Goal: Transaction & Acquisition: Purchase product/service

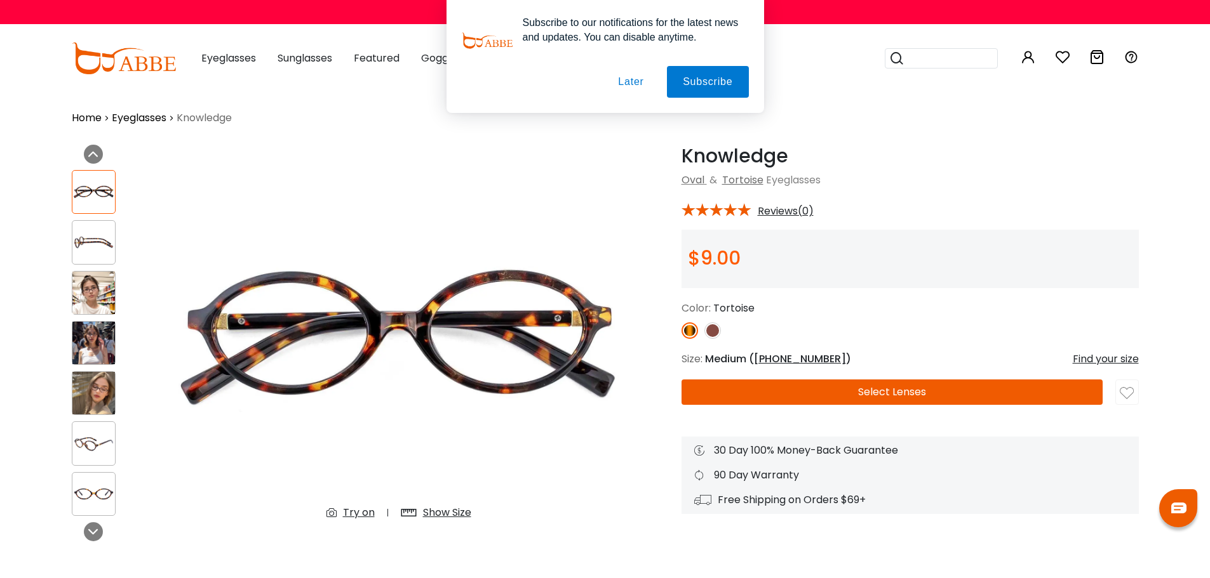
click at [230, 55] on div "Subscribe to our notifications for the latest news and updates. You can disable…" at bounding box center [605, 56] width 1210 height 113
click at [631, 83] on button "Later" at bounding box center [630, 82] width 57 height 32
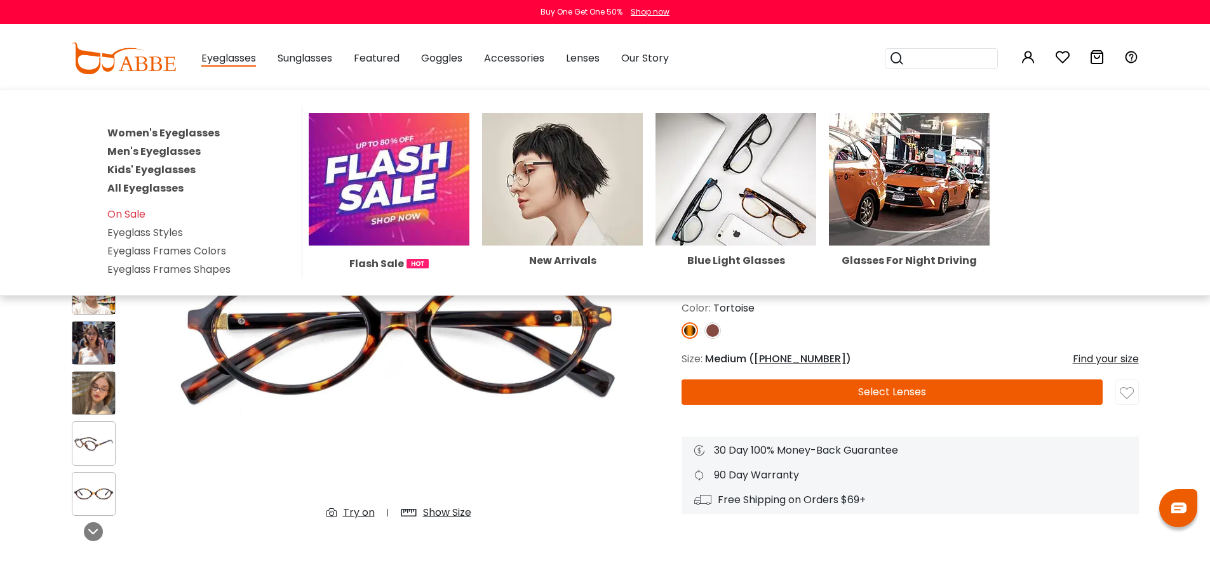
click at [164, 236] on link "Eyeglass Styles" at bounding box center [145, 232] width 76 height 15
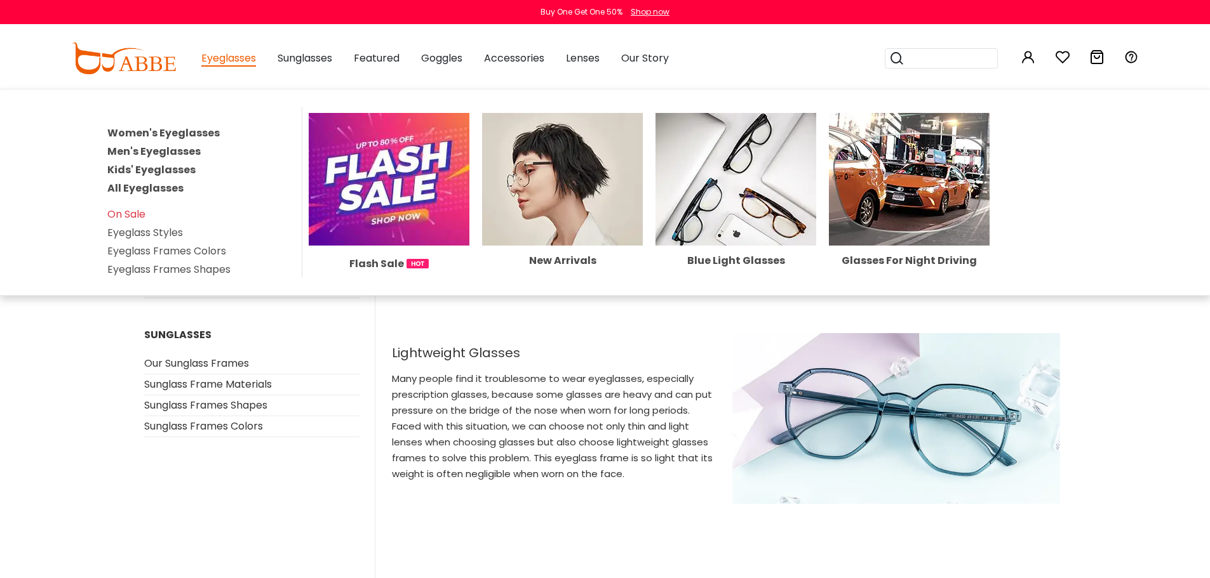
click at [152, 136] on link "Women's Eyeglasses" at bounding box center [163, 133] width 112 height 15
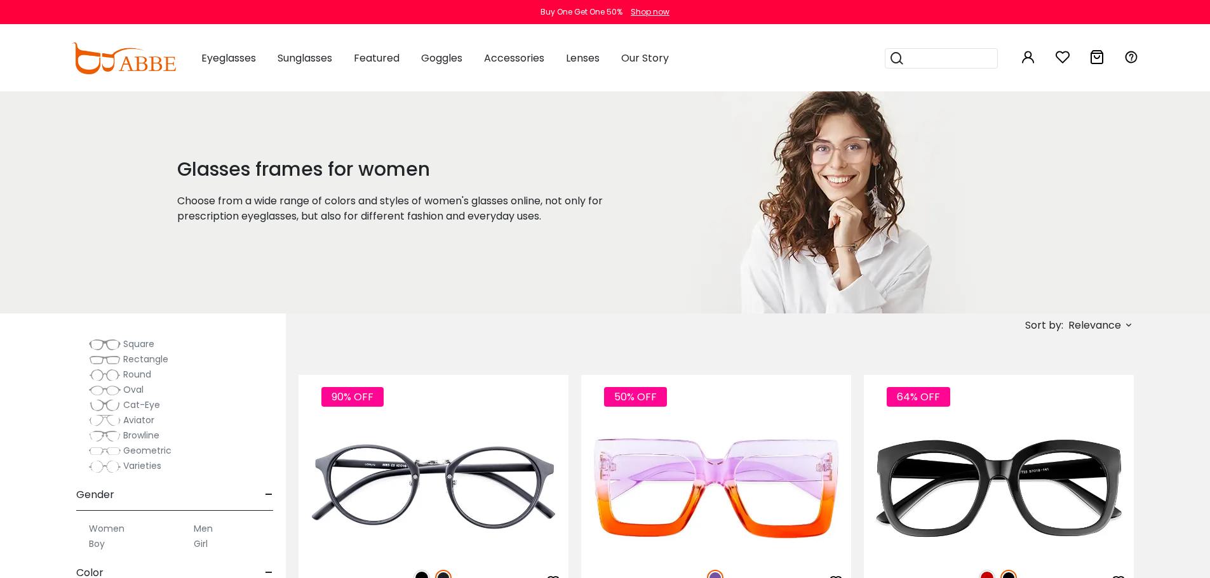
scroll to position [191, 0]
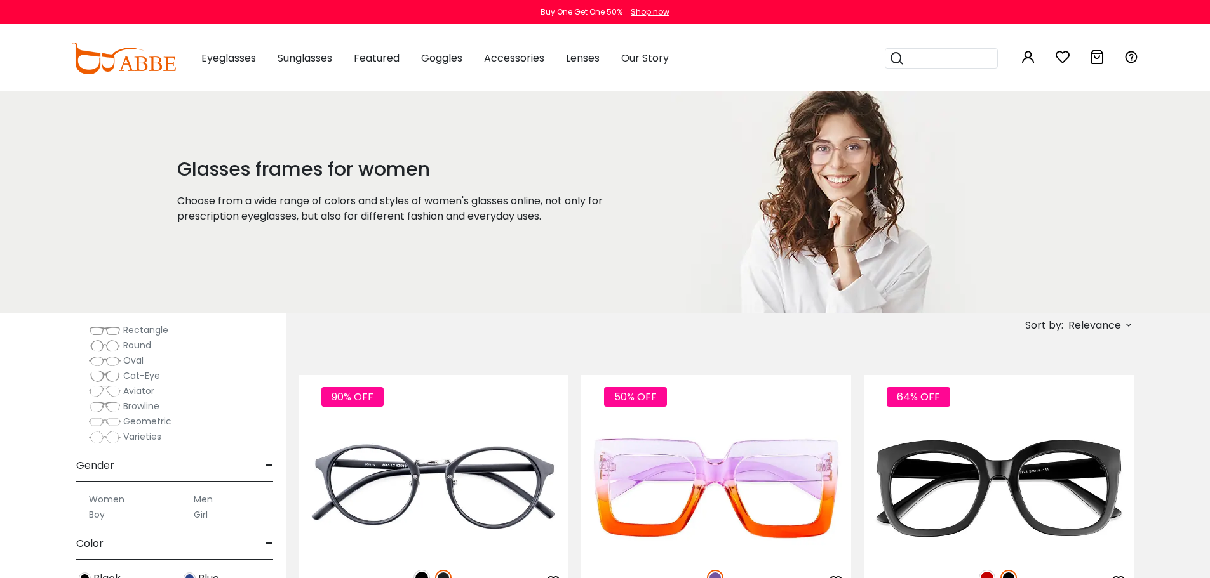
click at [145, 375] on span "Cat-Eye" at bounding box center [141, 376] width 37 height 13
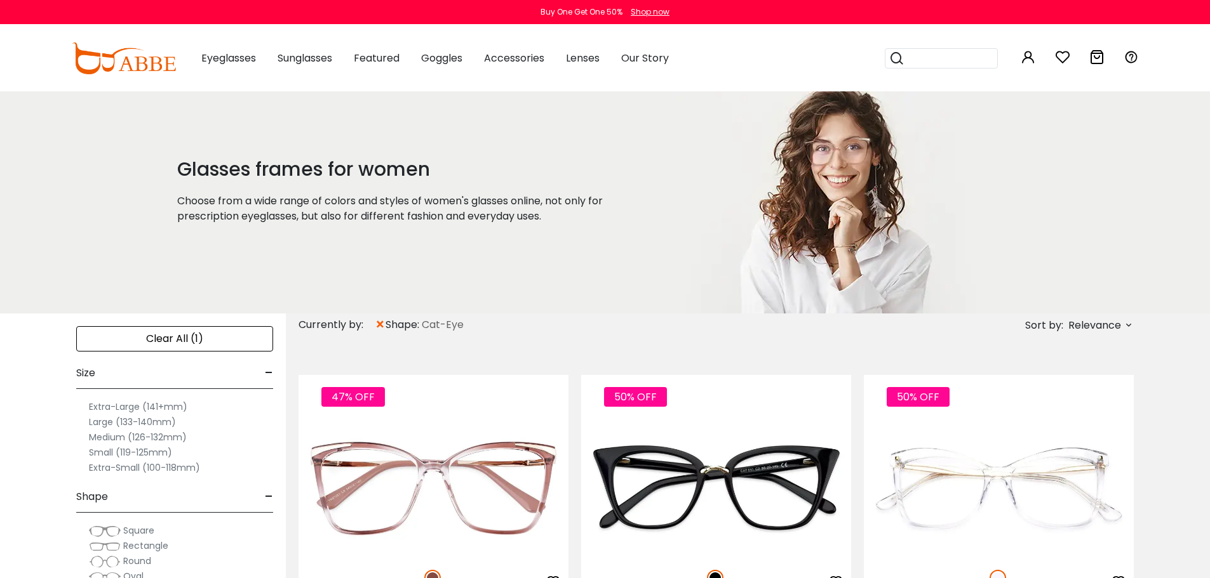
click at [176, 412] on label "Extra-Large (141+mm)" at bounding box center [138, 406] width 98 height 15
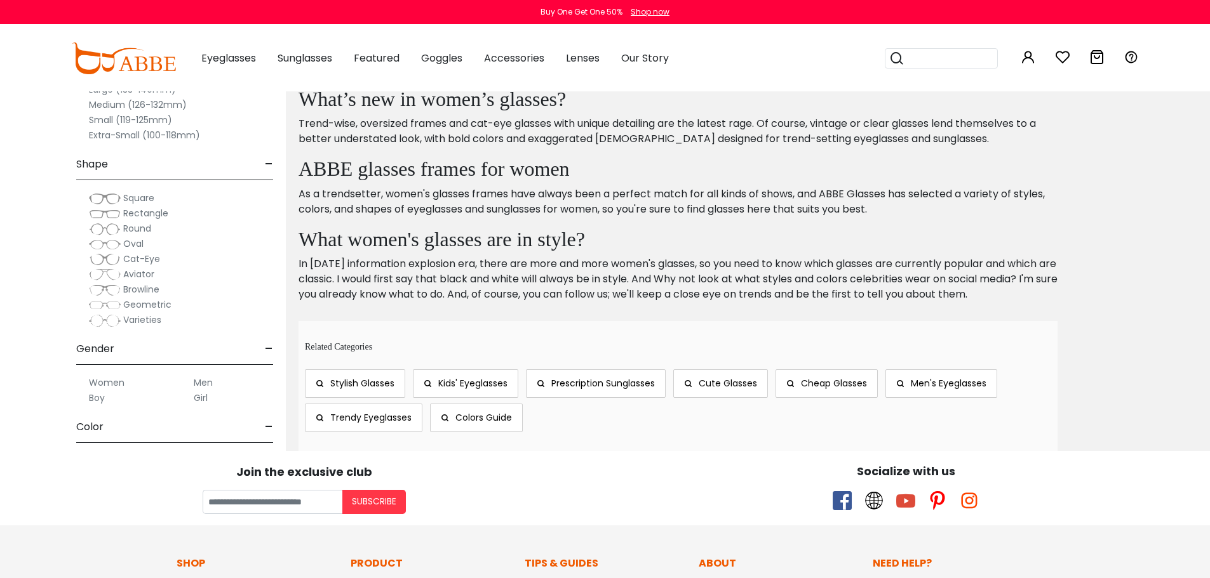
scroll to position [699, 0]
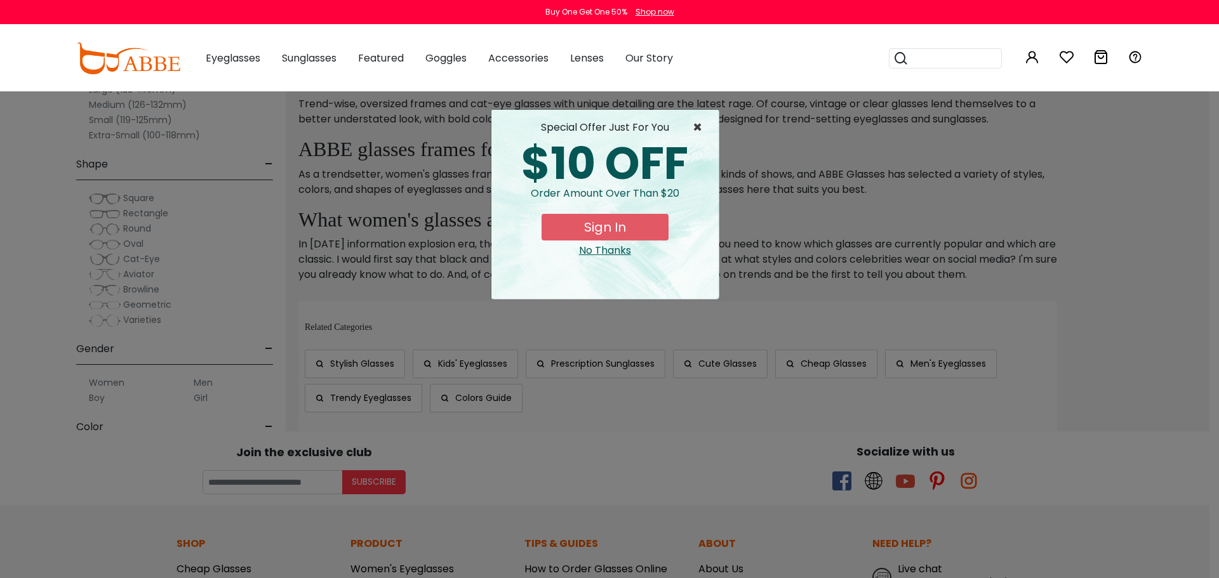
click at [696, 124] on span "×" at bounding box center [701, 127] width 16 height 15
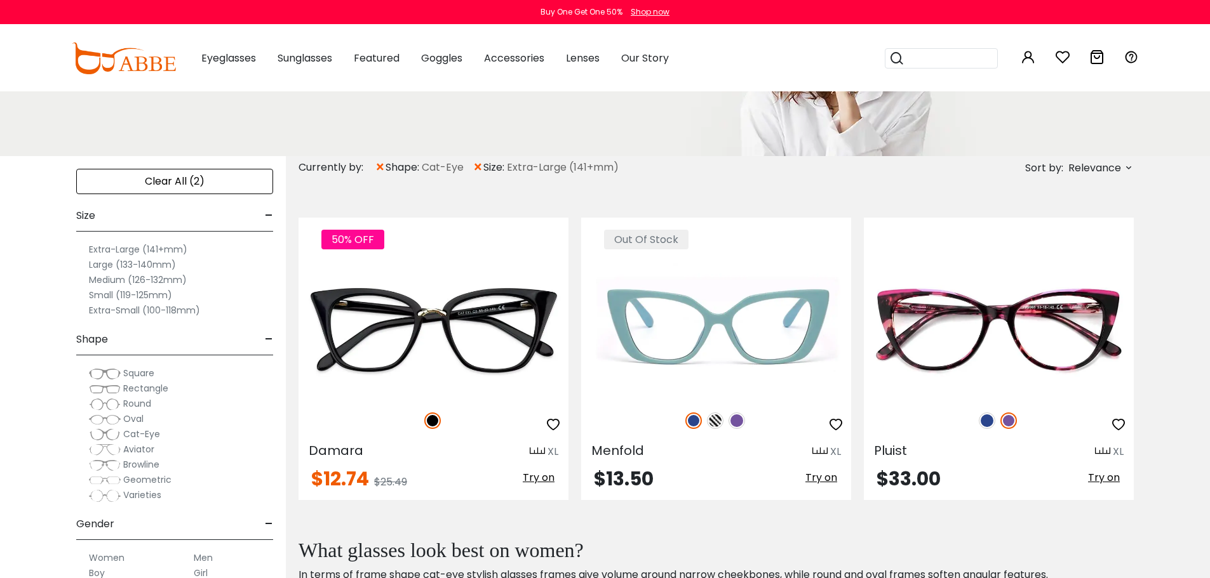
scroll to position [127, 0]
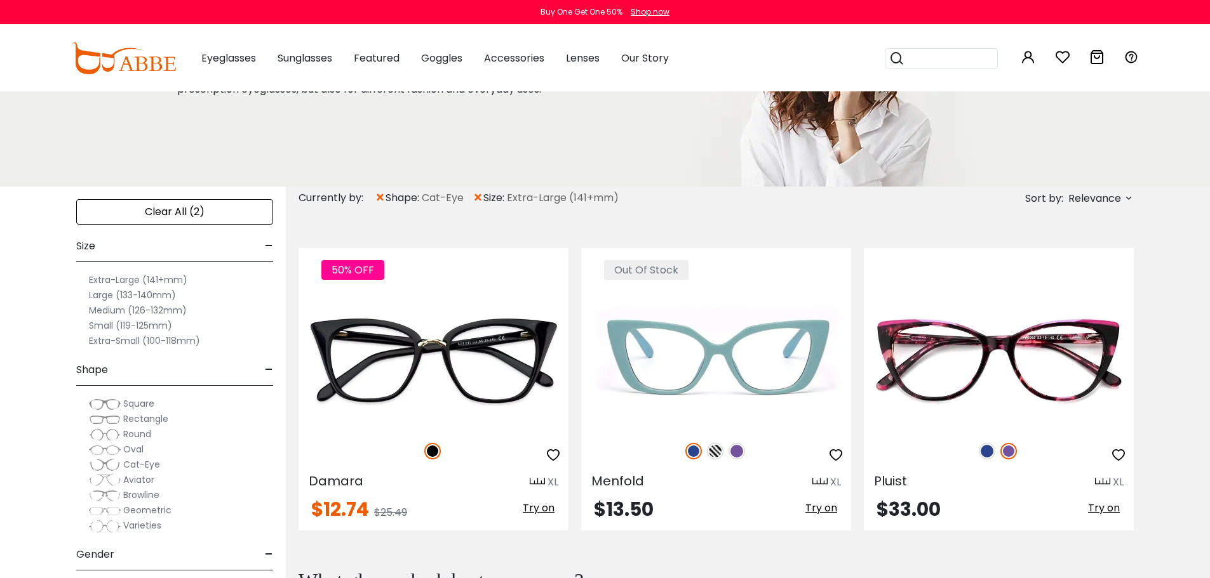
click at [147, 298] on label "Large (133-140mm)" at bounding box center [132, 295] width 87 height 15
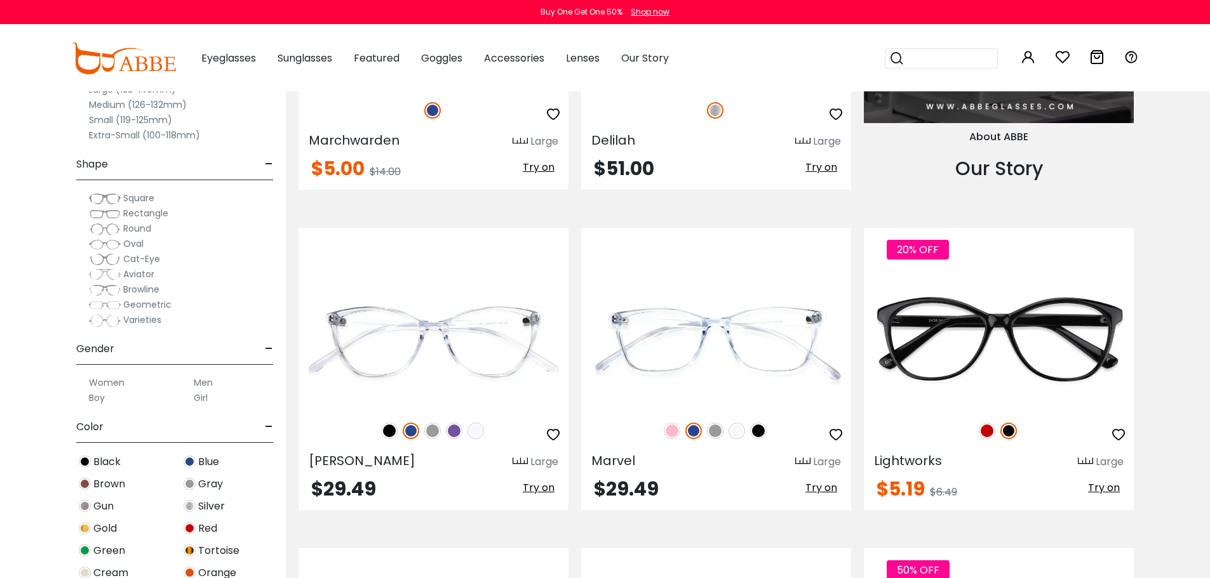
scroll to position [1461, 0]
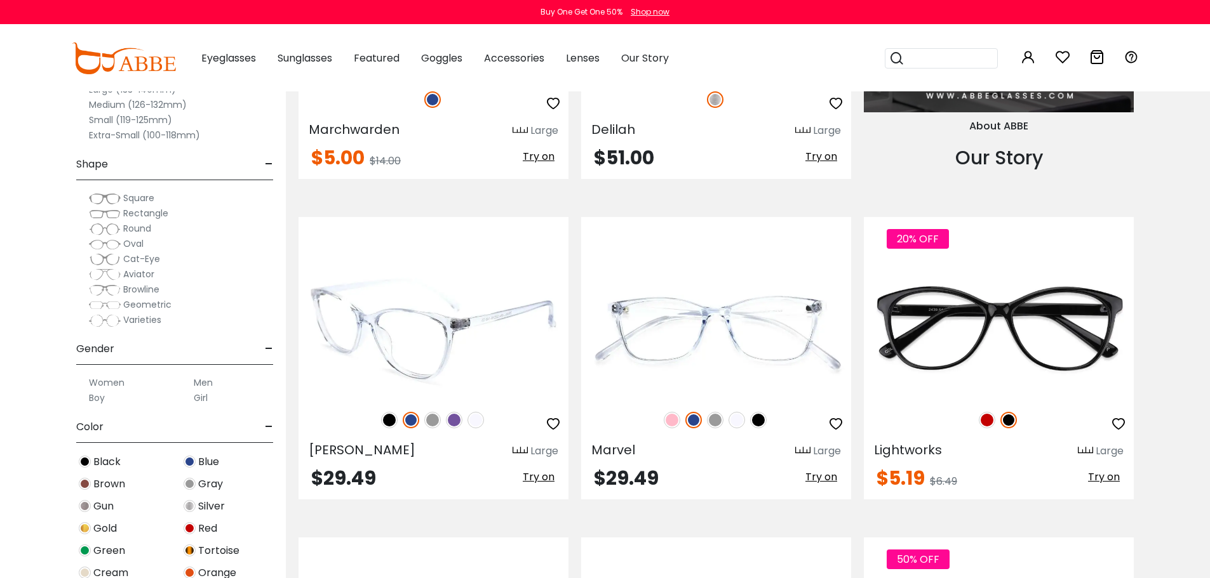
click at [388, 422] on img at bounding box center [389, 420] width 17 height 17
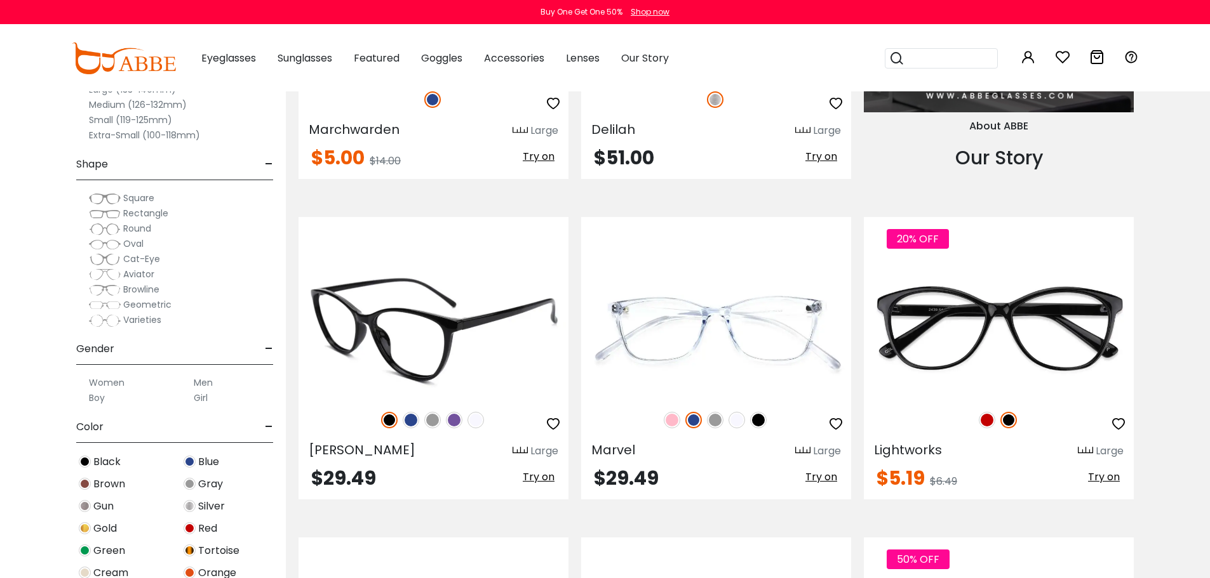
click at [433, 421] on img at bounding box center [432, 420] width 17 height 17
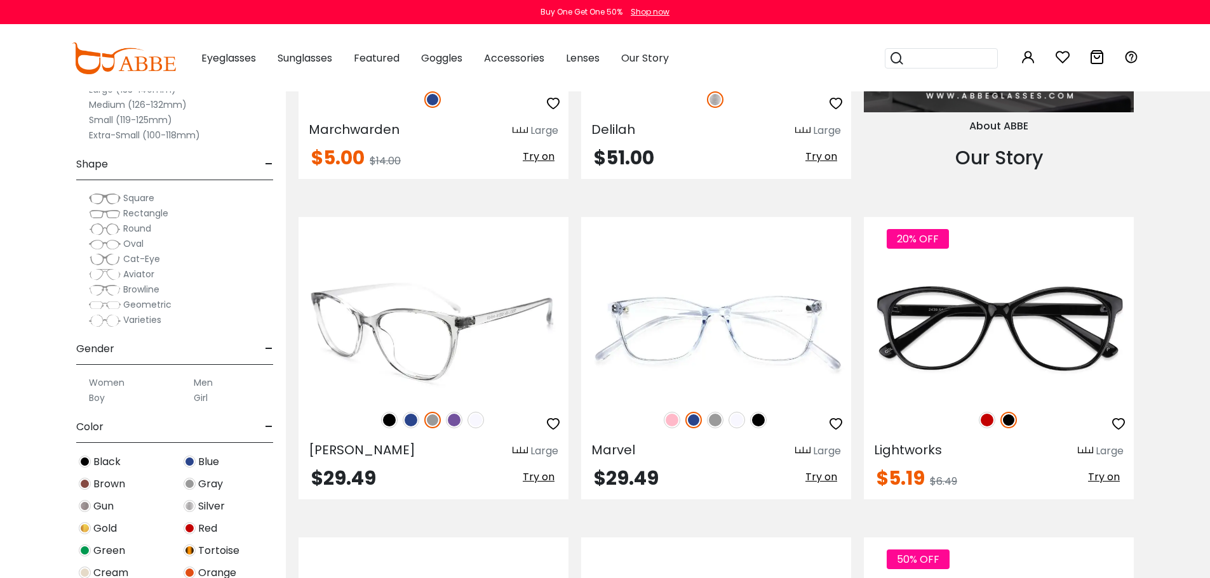
click at [474, 419] on img at bounding box center [475, 420] width 17 height 17
click at [449, 421] on img at bounding box center [454, 420] width 17 height 17
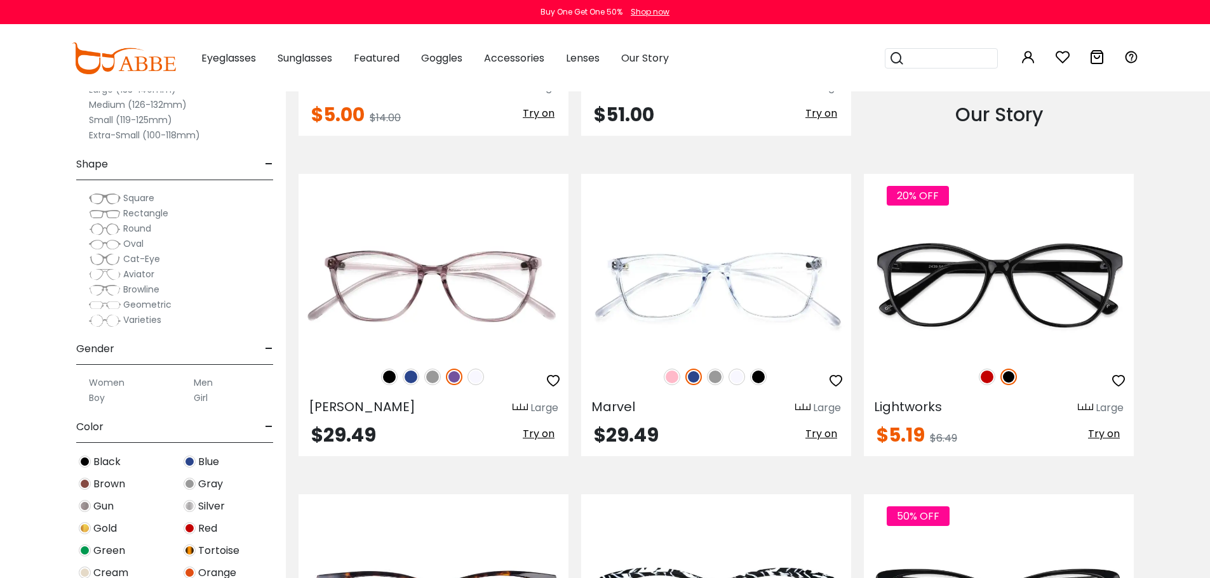
scroll to position [1524, 0]
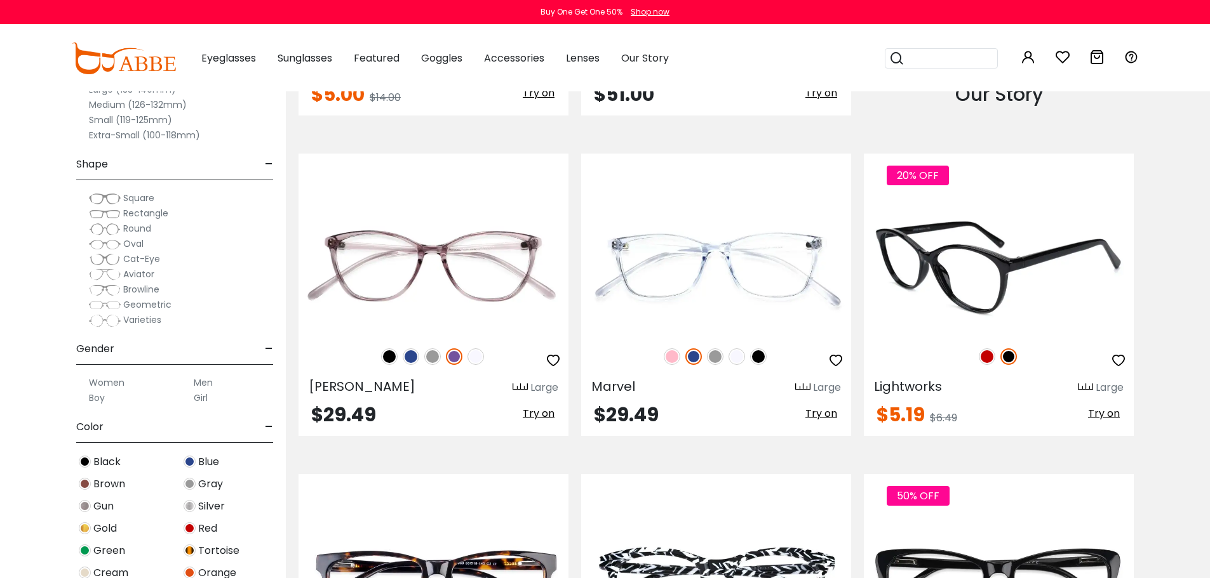
click at [1118, 359] on icon "button" at bounding box center [1118, 360] width 15 height 15
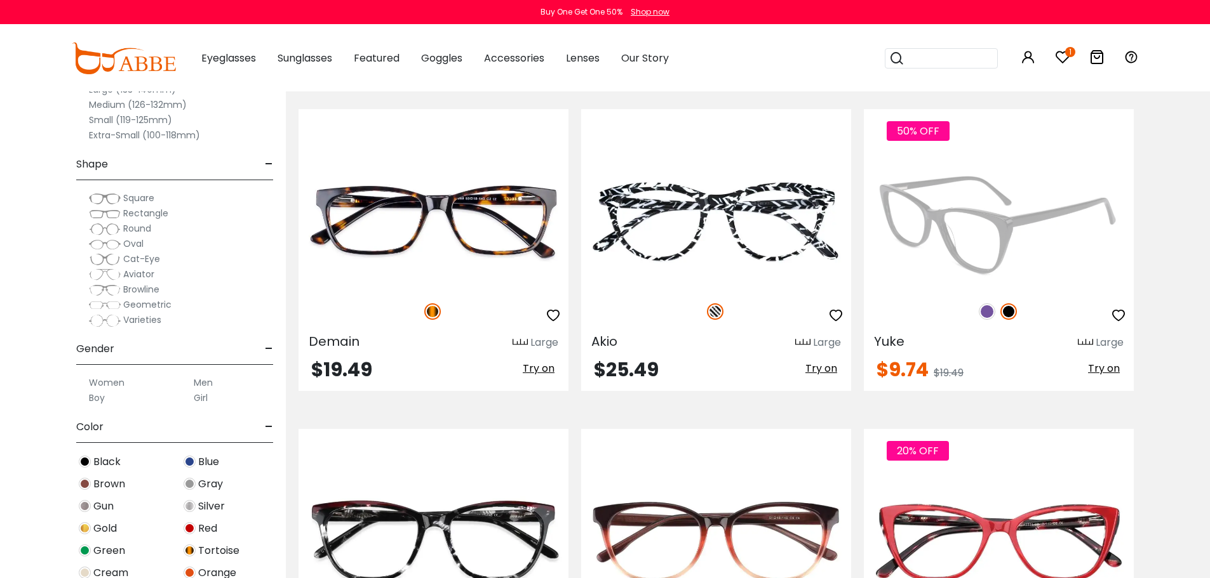
scroll to position [1905, 0]
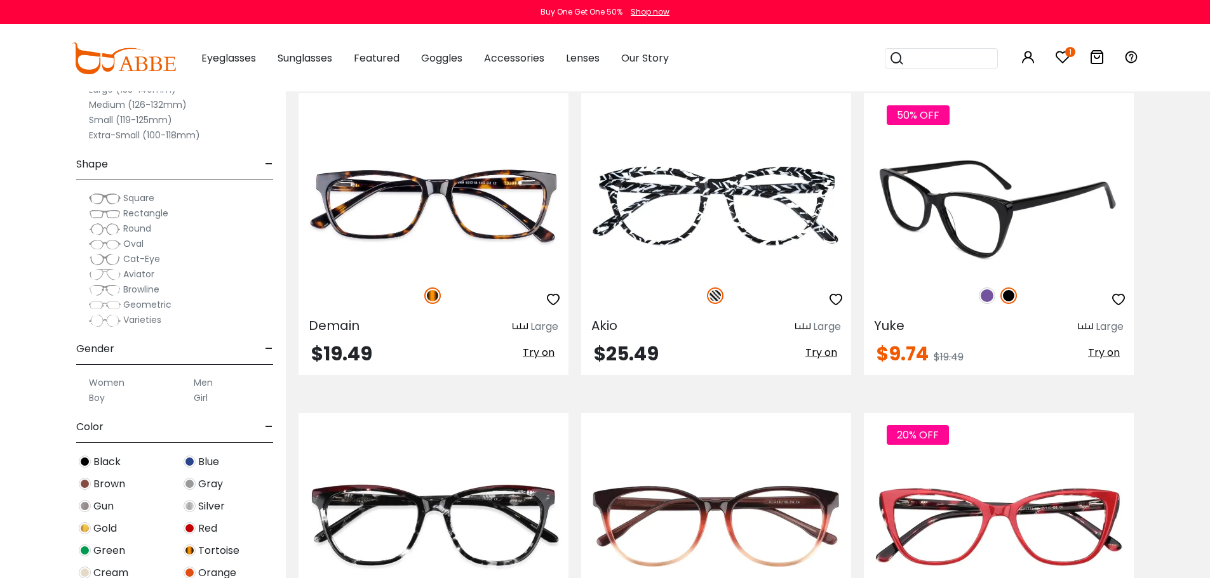
drag, startPoint x: 1116, startPoint y: 301, endPoint x: 1071, endPoint y: 318, distance: 48.6
click at [1116, 301] on icon "button" at bounding box center [1118, 299] width 15 height 15
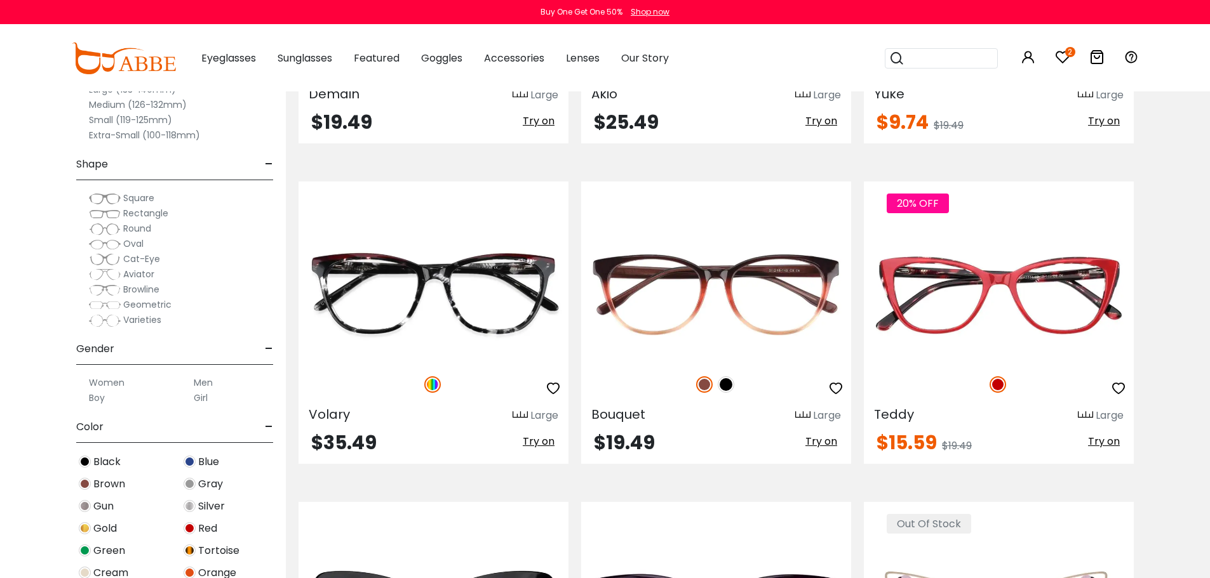
scroll to position [2159, 0]
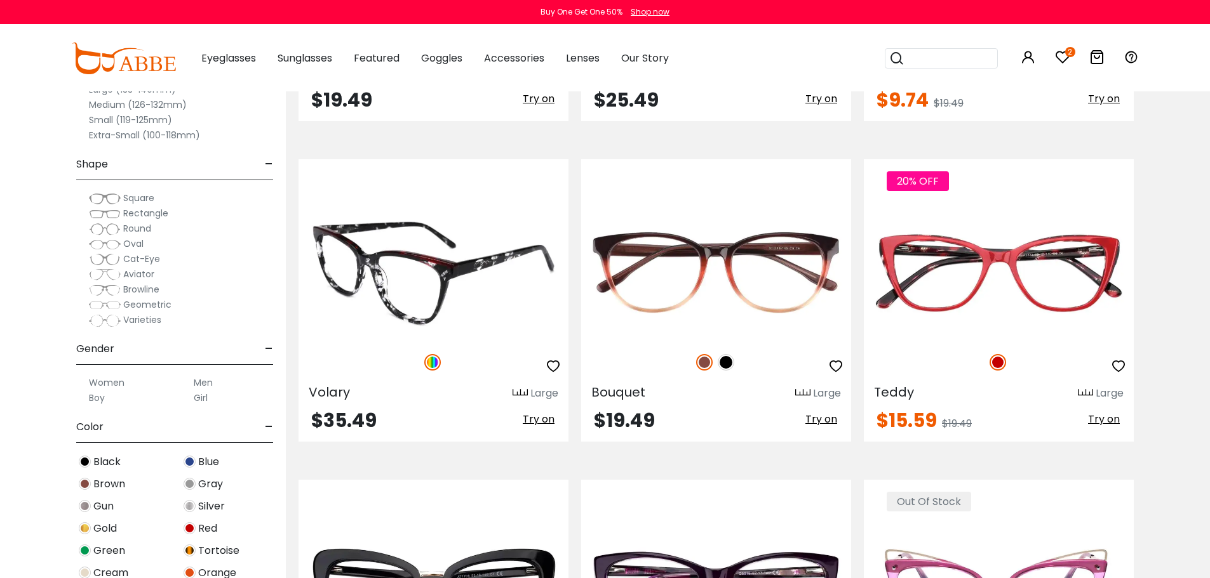
click at [541, 422] on span "Try on" at bounding box center [539, 419] width 32 height 15
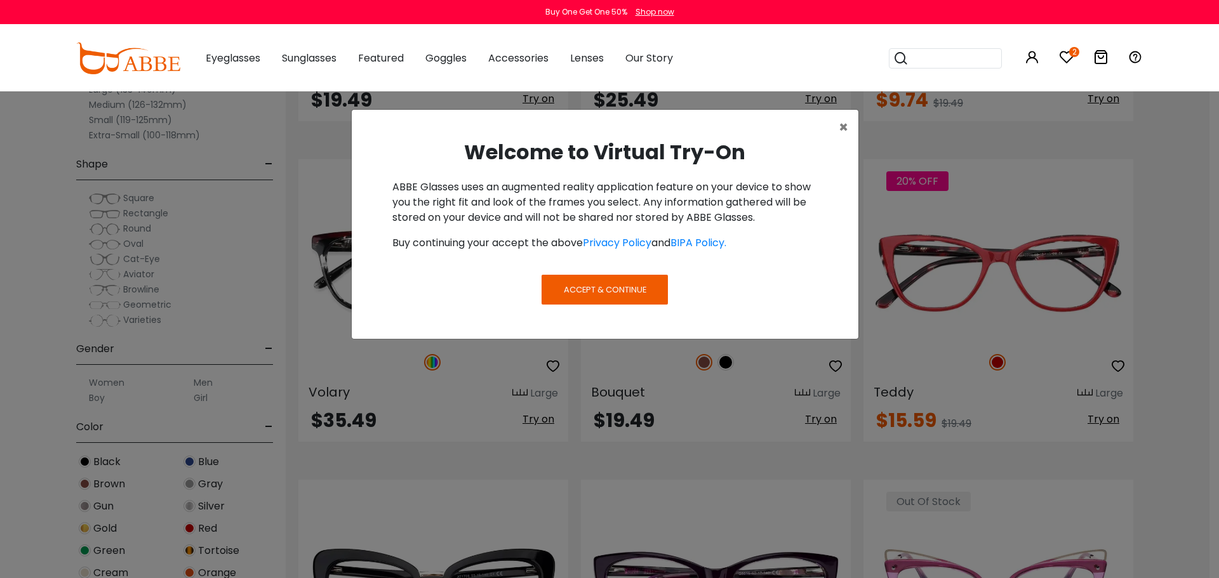
click at [598, 299] on button "Accept & Continue" at bounding box center [605, 289] width 126 height 29
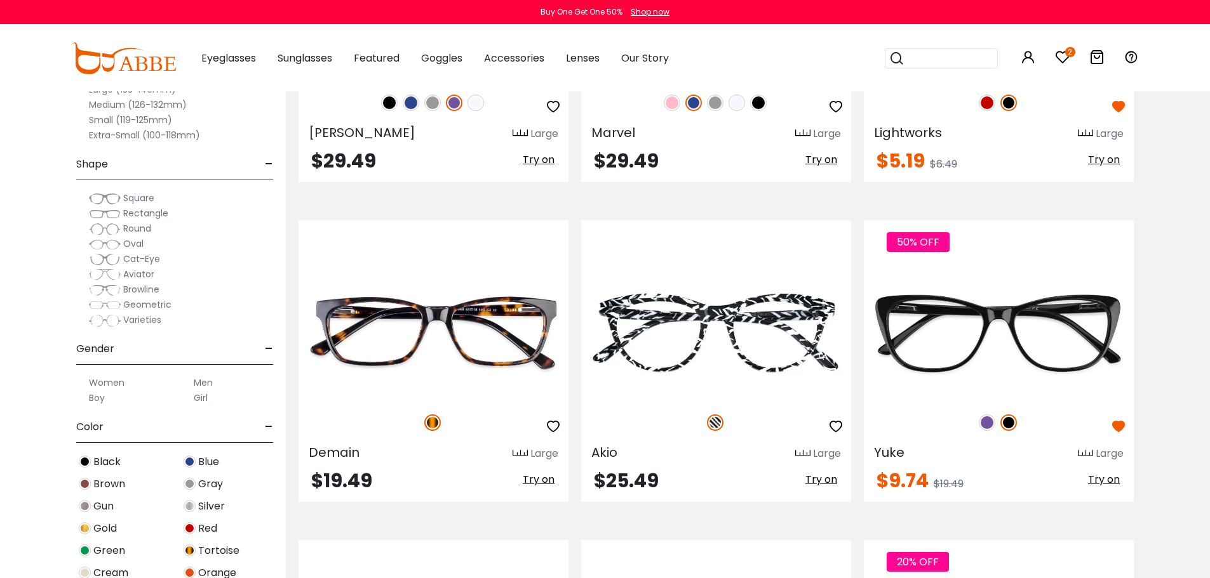
scroll to position [1842, 0]
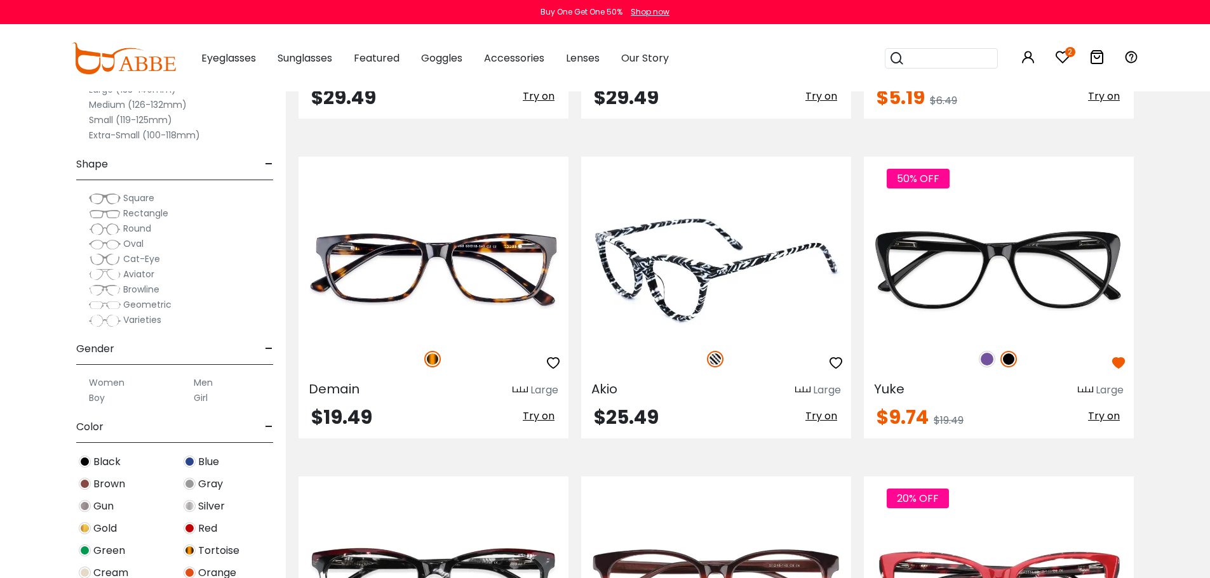
click at [701, 289] on img at bounding box center [716, 270] width 270 height 135
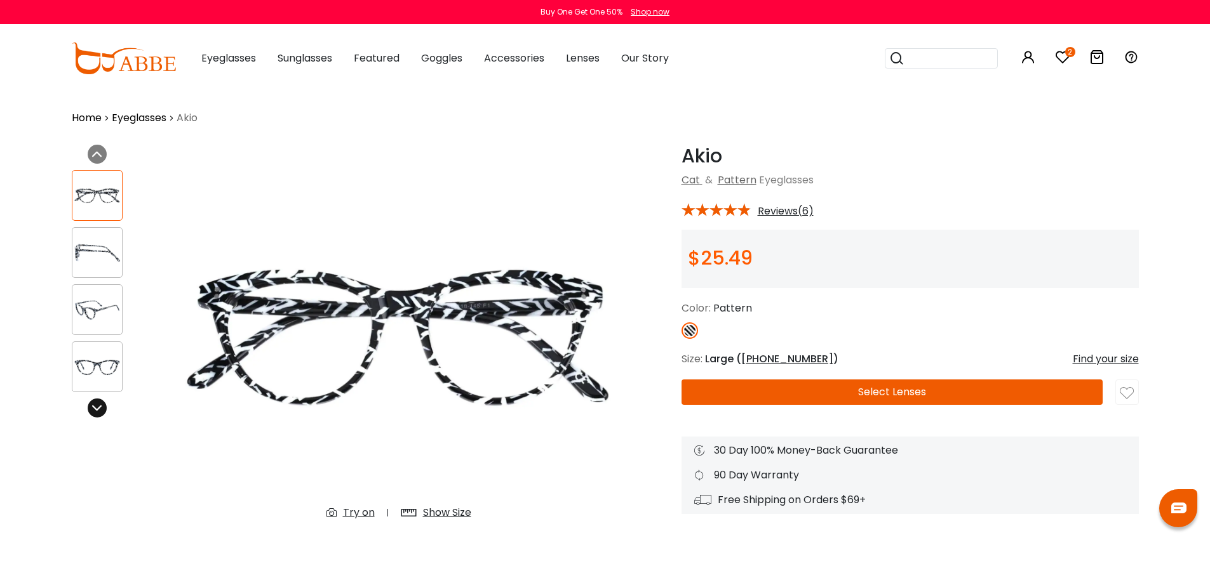
click at [94, 409] on icon at bounding box center [97, 408] width 10 height 10
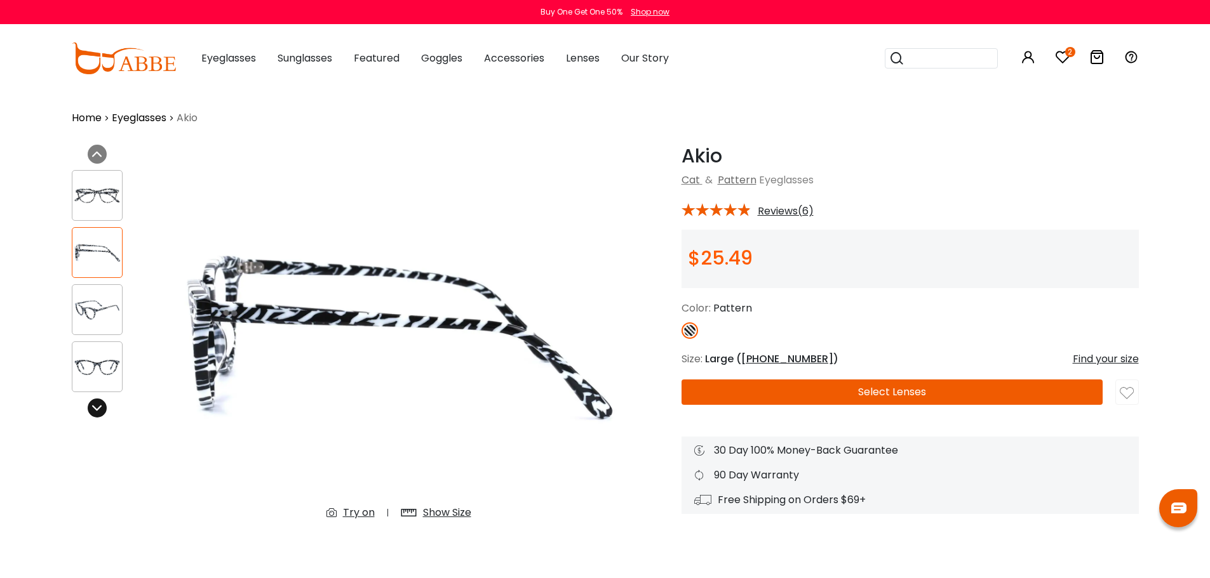
click at [91, 410] on div at bounding box center [97, 408] width 19 height 19
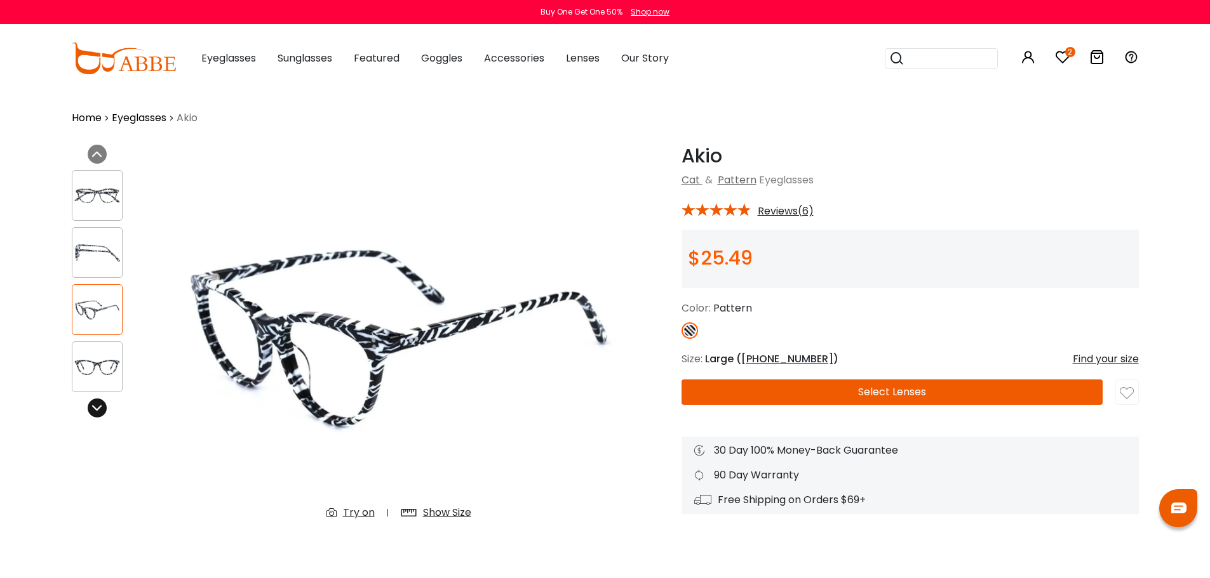
click at [91, 410] on div at bounding box center [97, 408] width 19 height 19
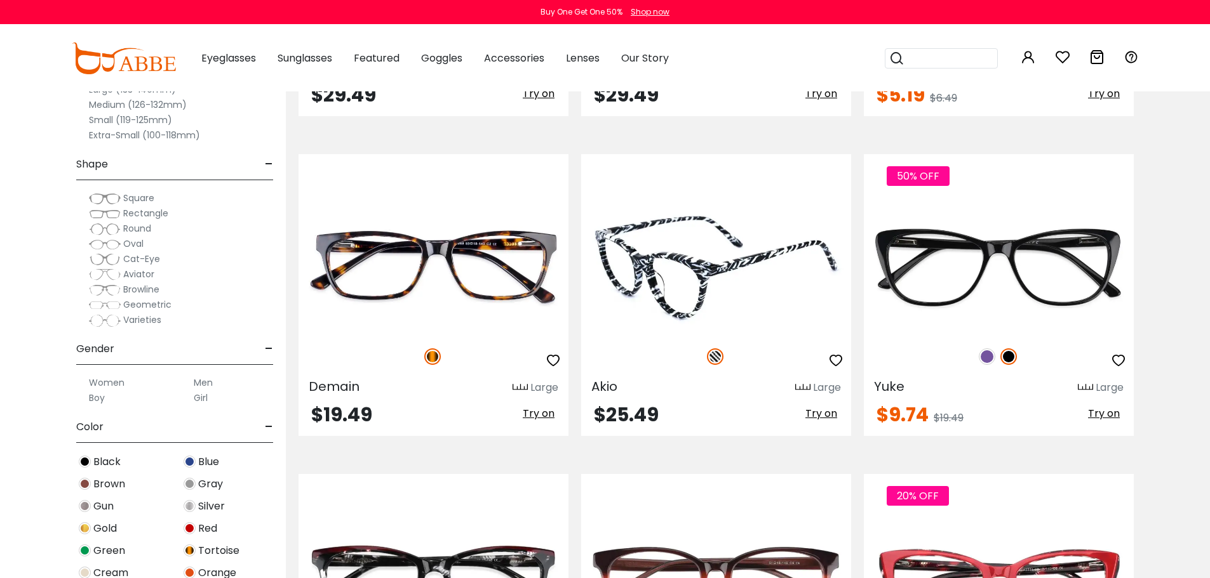
scroll to position [1842, 0]
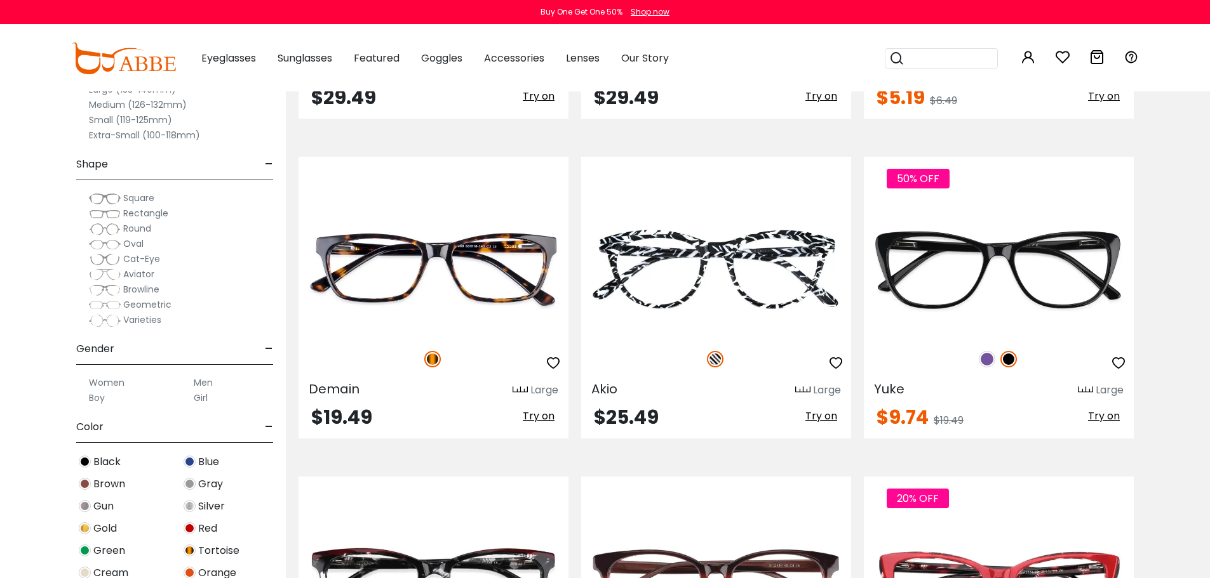
click at [138, 258] on span "Cat-Eye" at bounding box center [141, 259] width 37 height 13
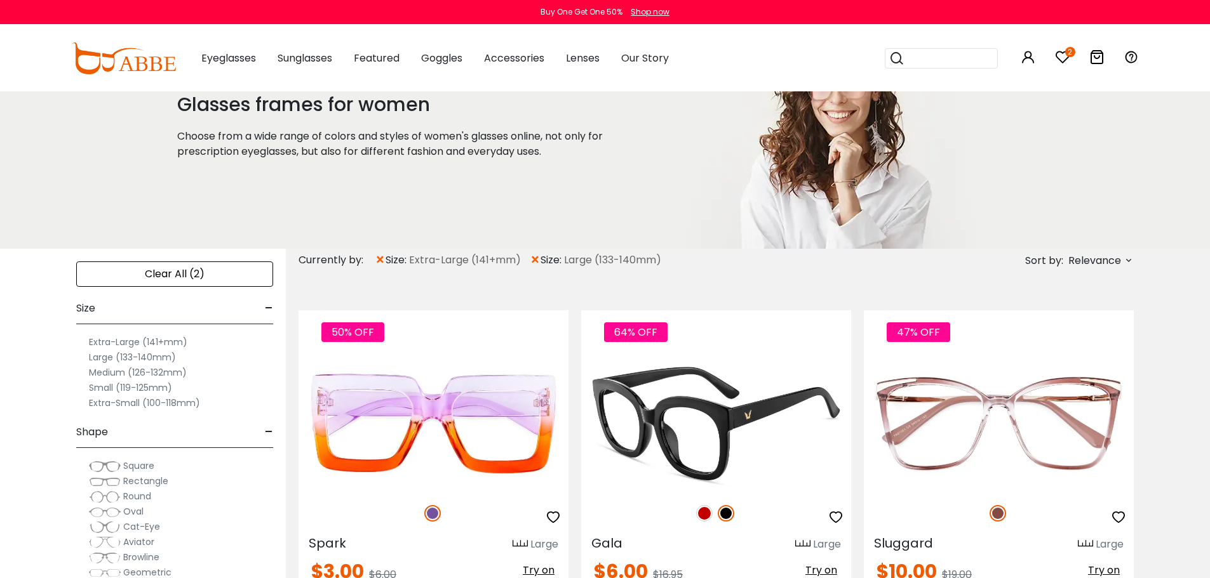
scroll to position [64, 0]
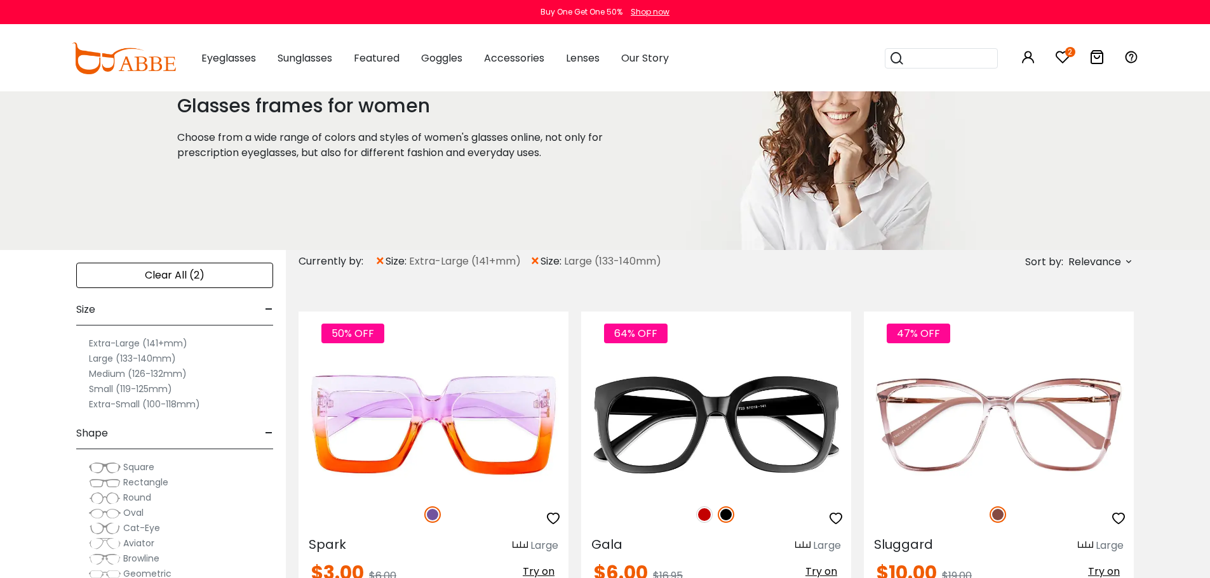
click at [380, 260] on span "×" at bounding box center [380, 261] width 11 height 23
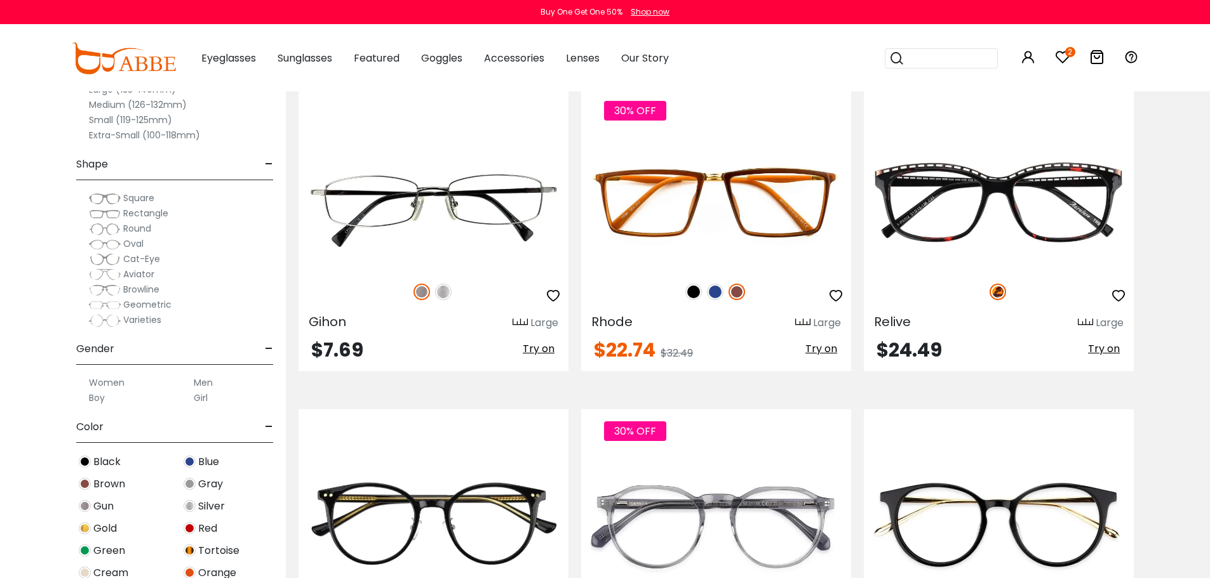
scroll to position [5461, 0]
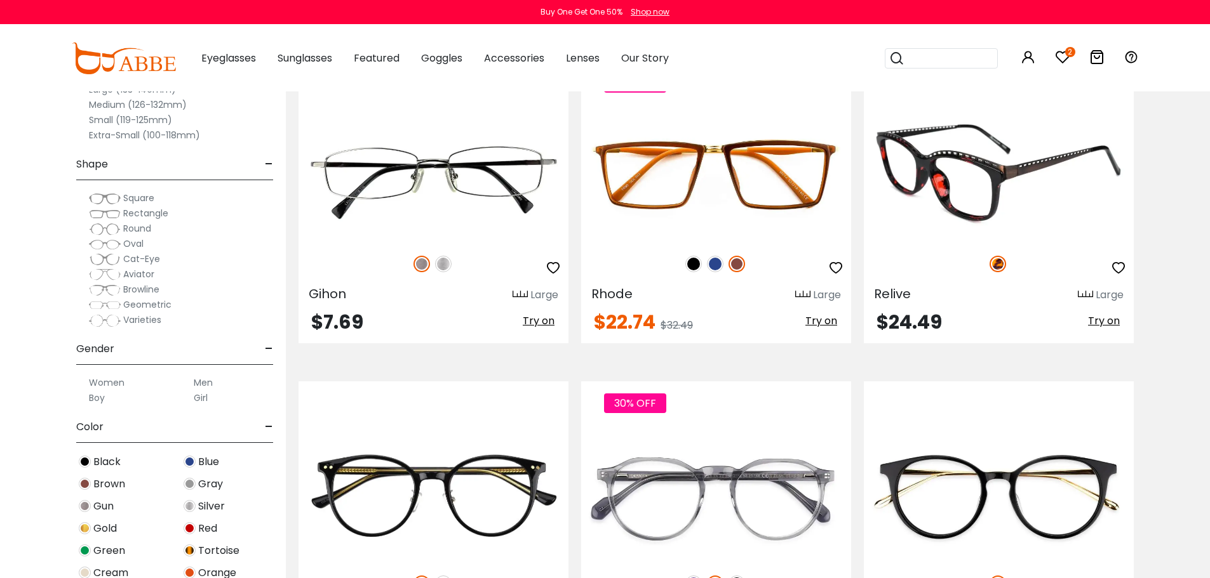
click at [1006, 194] on img at bounding box center [999, 174] width 270 height 135
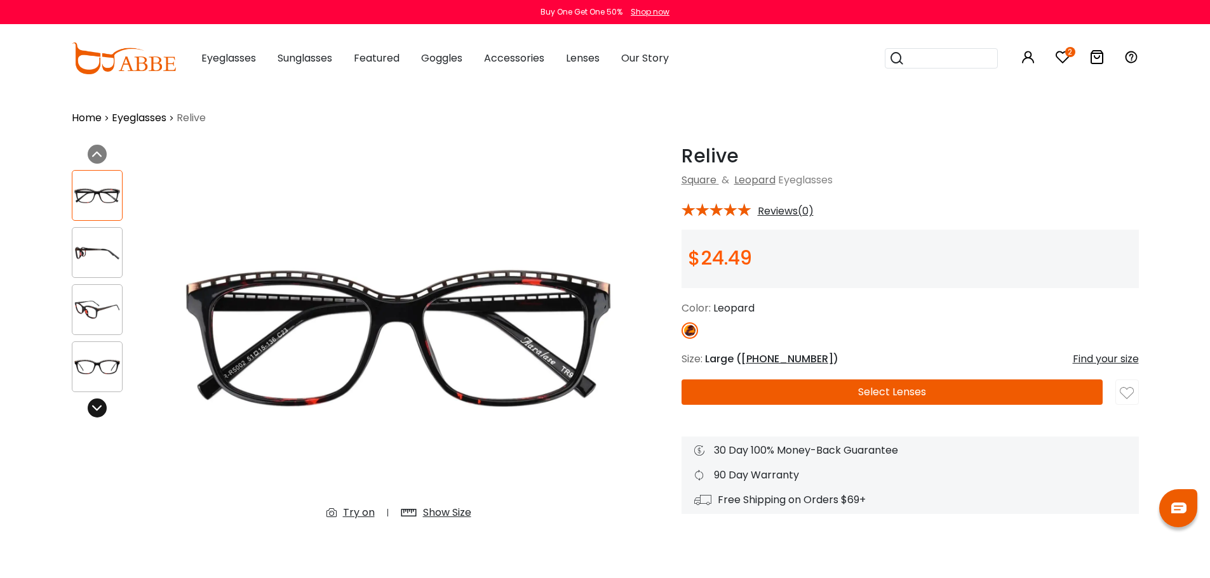
click at [94, 410] on icon at bounding box center [97, 408] width 10 height 10
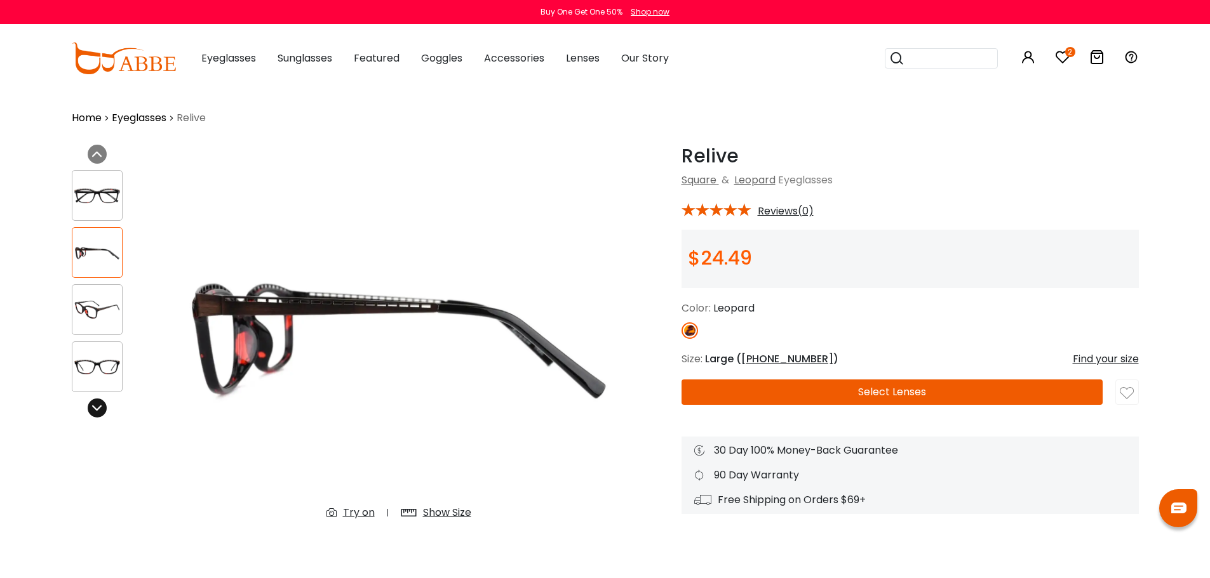
click at [94, 410] on icon at bounding box center [97, 408] width 10 height 10
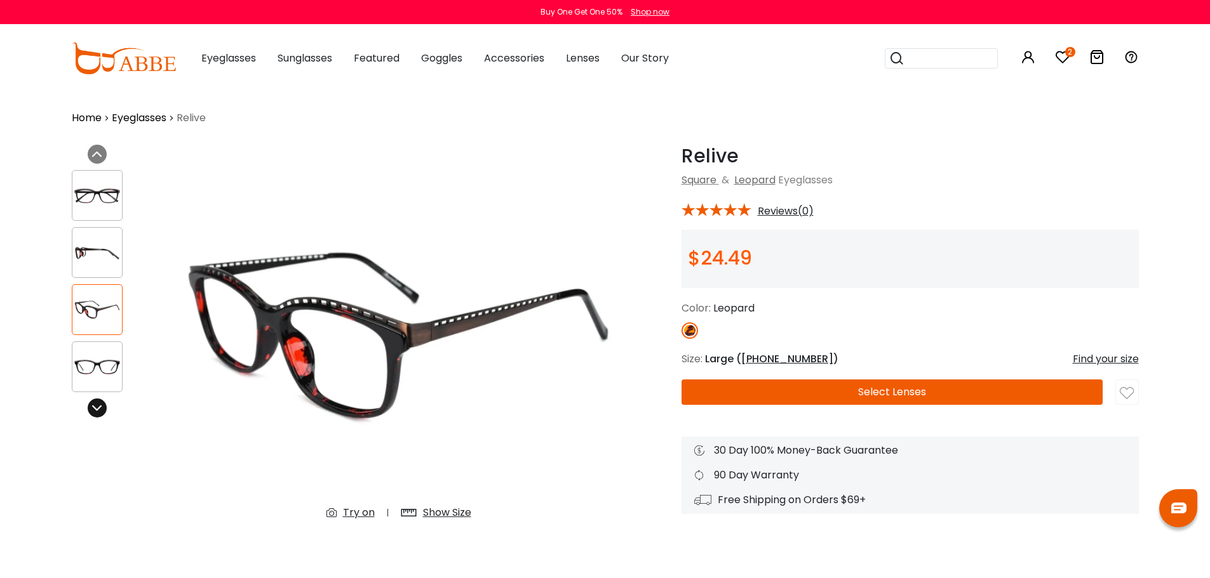
click at [94, 410] on icon at bounding box center [97, 408] width 10 height 10
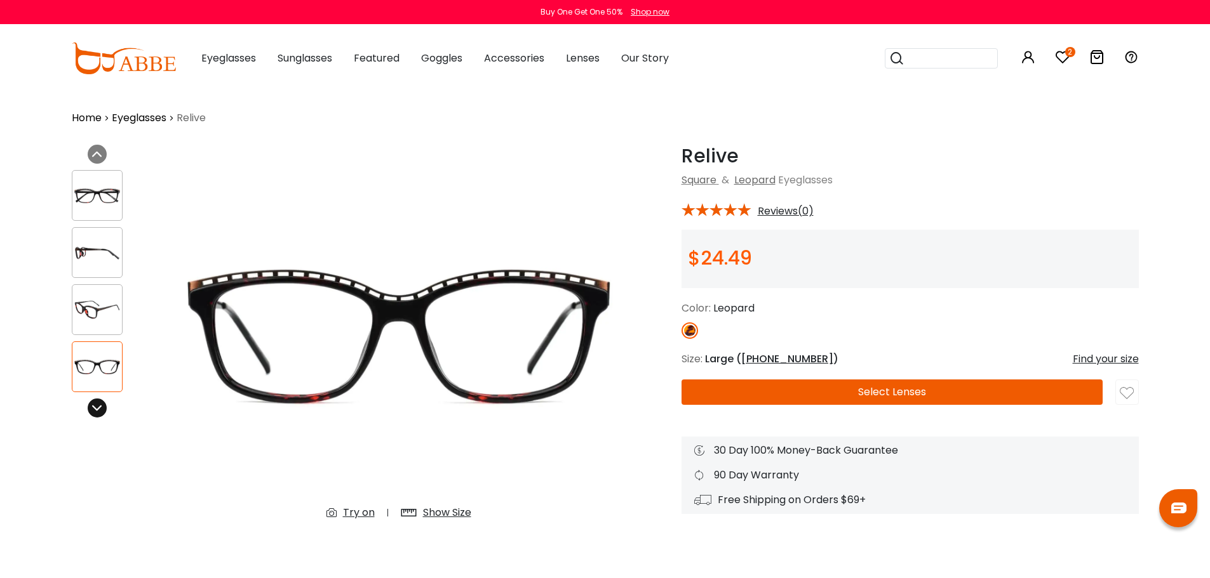
click at [94, 410] on icon at bounding box center [97, 408] width 10 height 10
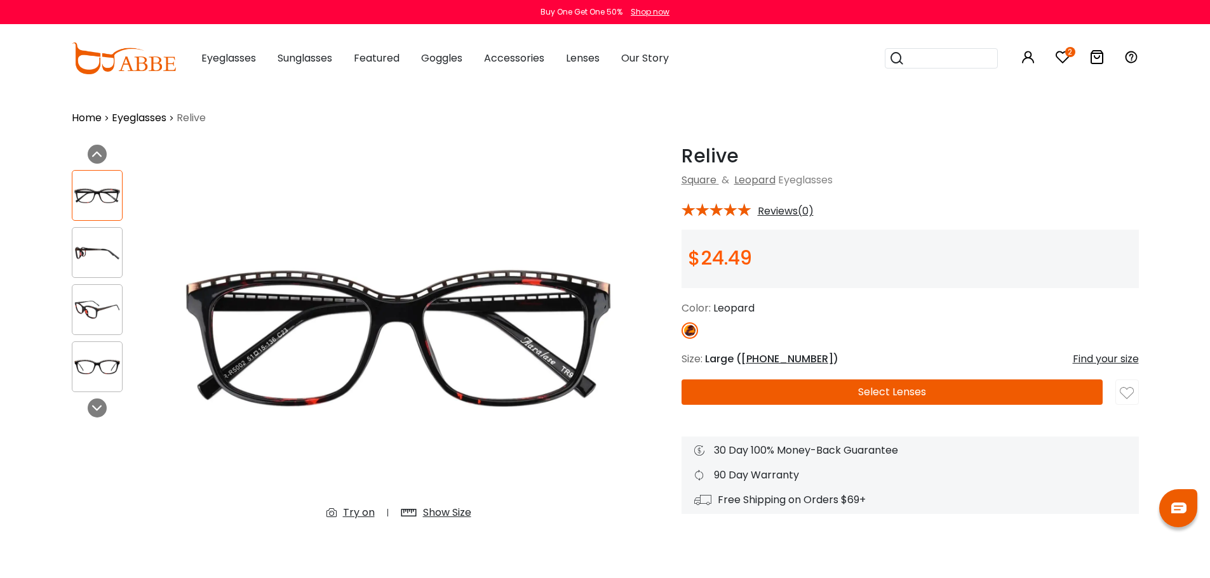
click at [904, 397] on button "Select Lenses" at bounding box center [891, 392] width 421 height 25
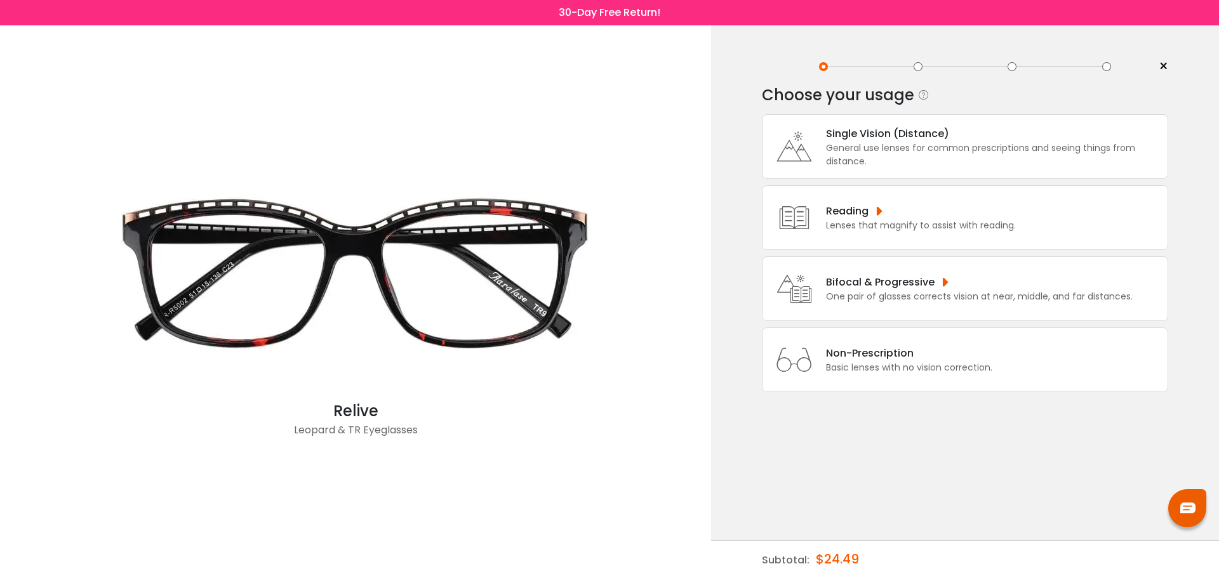
click at [863, 226] on div "Lenses that magnify to assist with reading." at bounding box center [921, 225] width 190 height 13
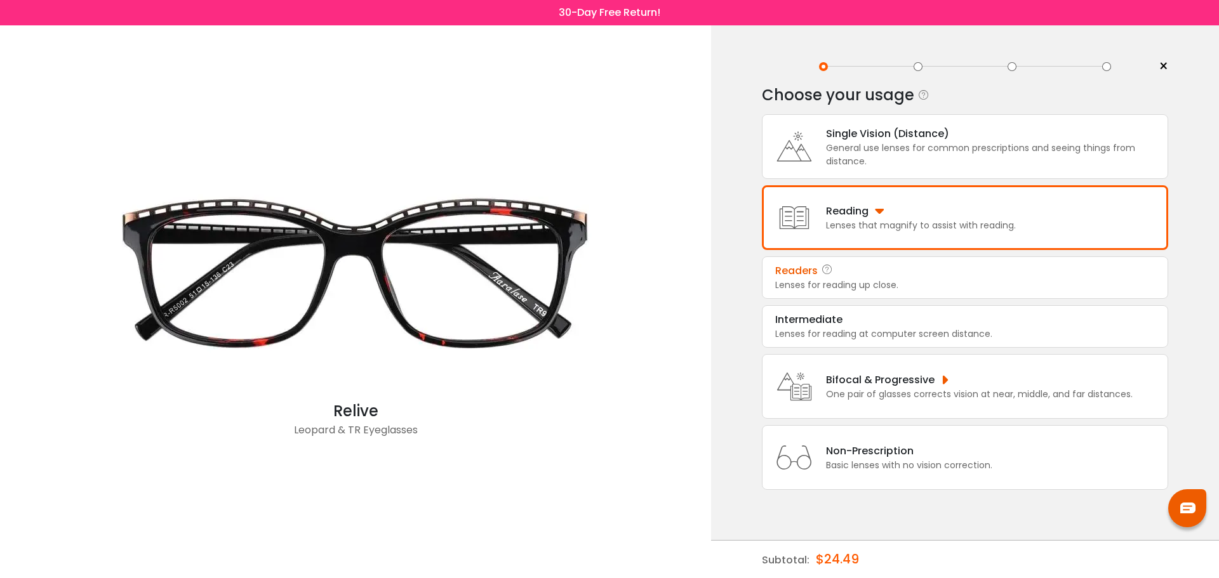
click at [847, 286] on div "Lenses for reading up close." at bounding box center [965, 285] width 380 height 13
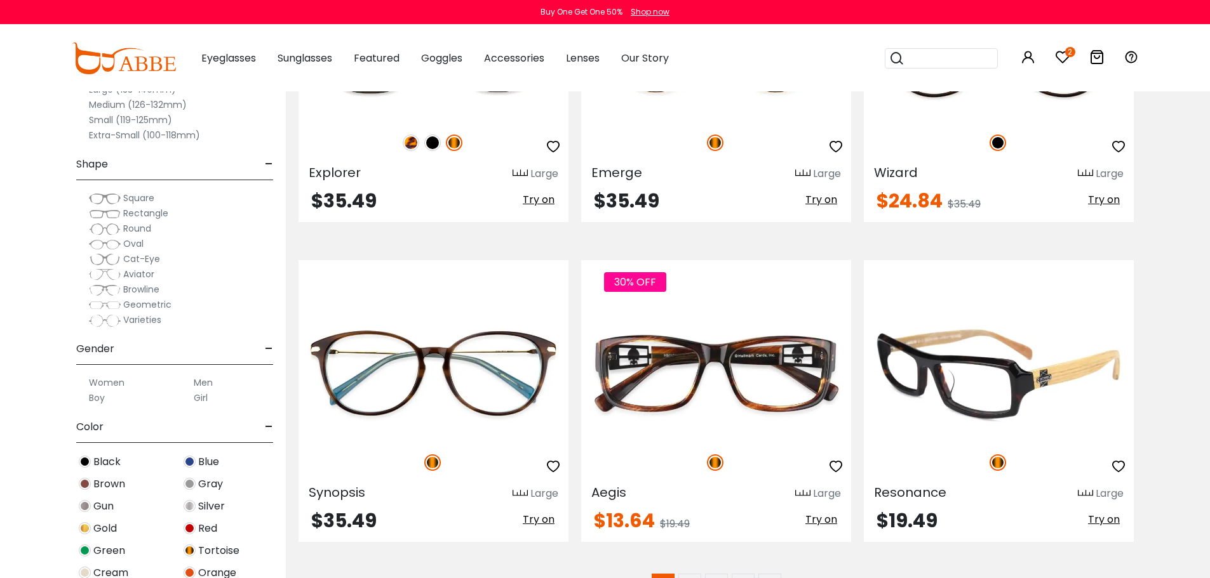
scroll to position [6287, 0]
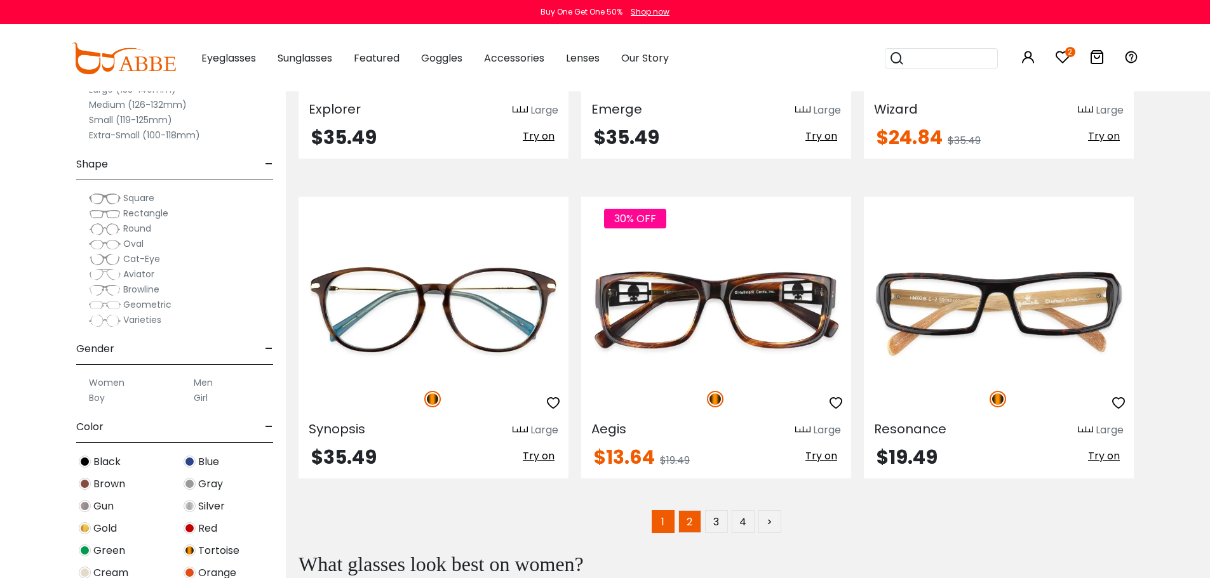
click at [693, 521] on link "2" at bounding box center [689, 522] width 23 height 23
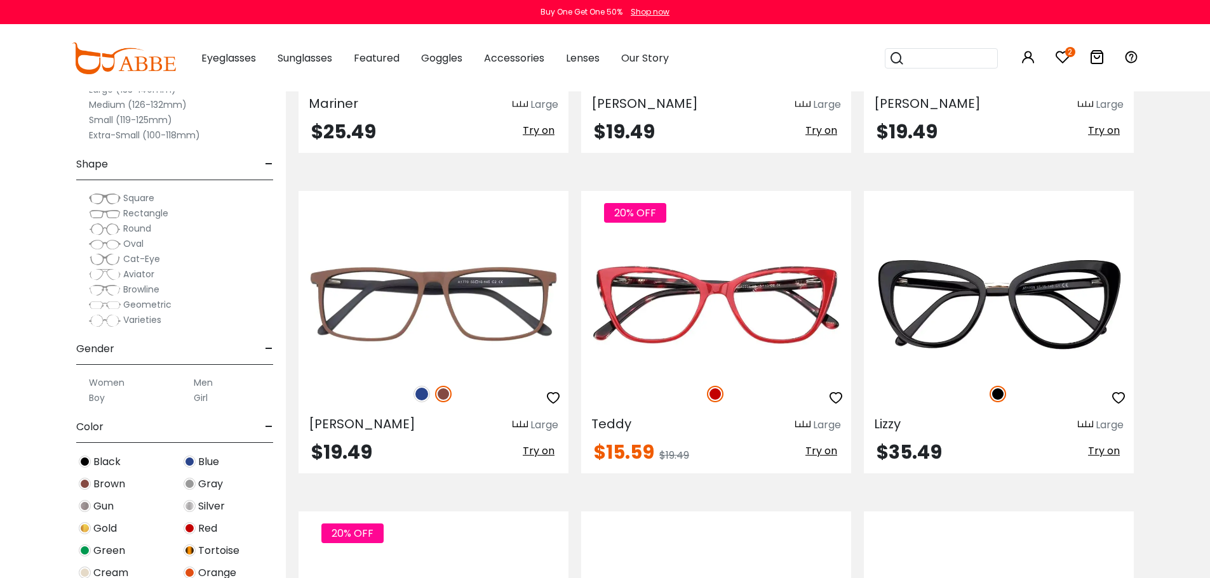
scroll to position [3429, 0]
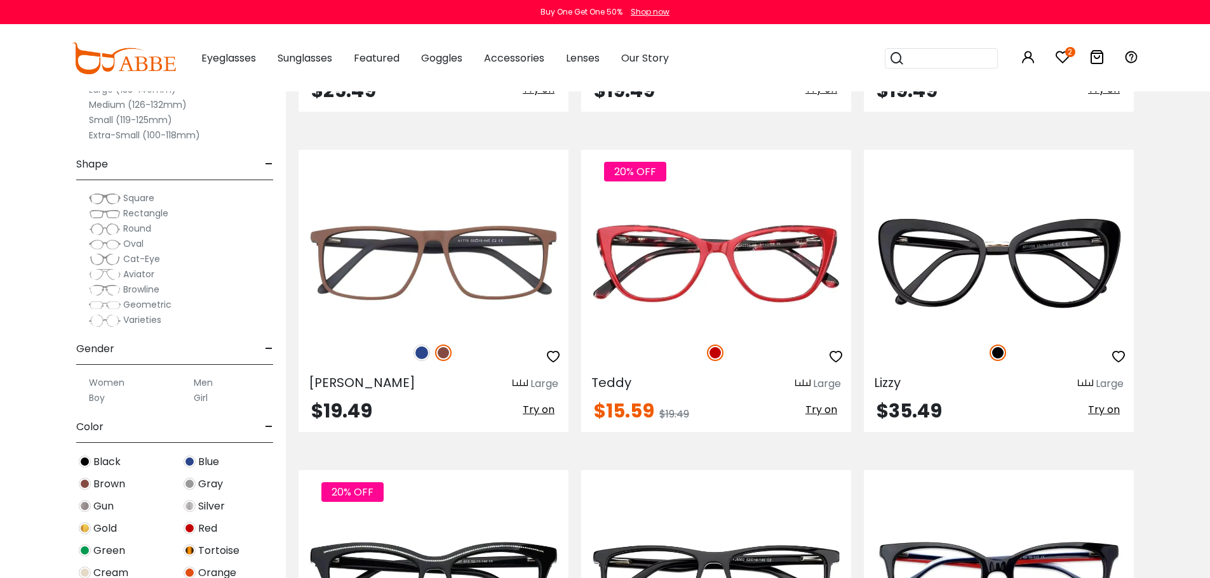
drag, startPoint x: 179, startPoint y: 64, endPoint x: 126, endPoint y: 65, distance: 53.4
click at [126, 65] on div "2 0 Eyeglasses Women's Eyeglasses Men's Eyeglasses" at bounding box center [605, 58] width 1067 height 66
